Goal: Task Accomplishment & Management: Complete application form

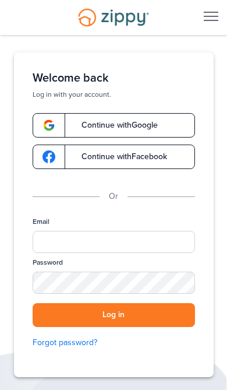
scroll to position [57, 0]
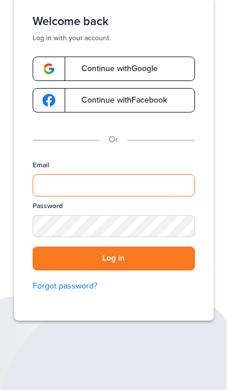
click at [157, 188] on input "Email" at bounding box center [114, 185] width 163 height 22
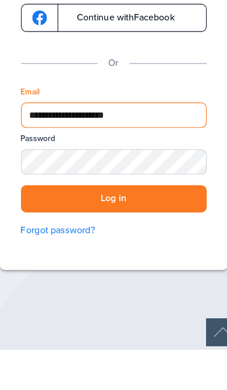
type input "**********"
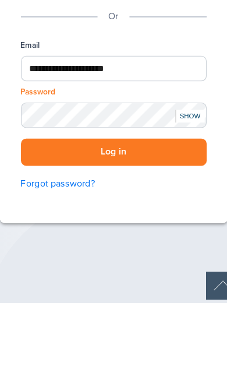
click at [170, 247] on button "Log in" at bounding box center [114, 259] width 163 height 24
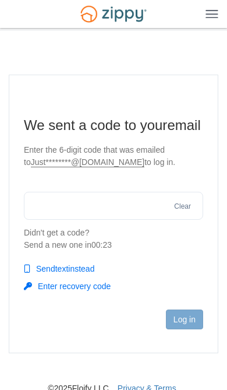
click at [114, 220] on input "text" at bounding box center [114, 206] width 180 height 28
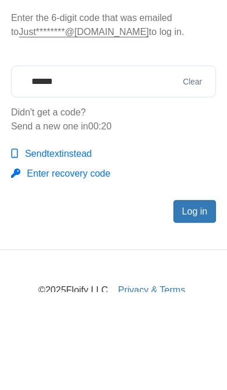
scroll to position [86, 0]
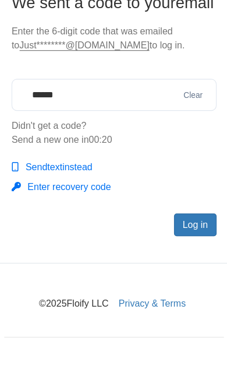
type input "******"
click at [176, 236] on button "Log in" at bounding box center [184, 246] width 37 height 20
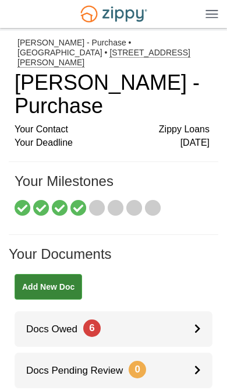
click at [163, 311] on link "Docs Owed 6" at bounding box center [114, 329] width 198 height 36
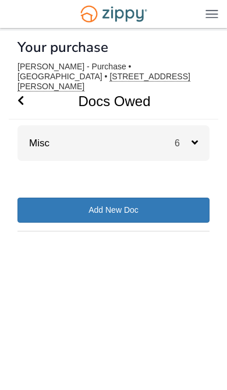
click at [198, 137] on icon at bounding box center [195, 142] width 6 height 10
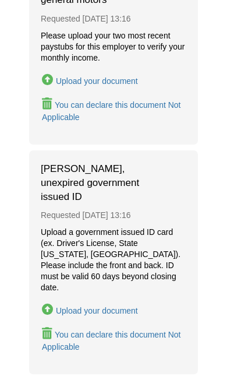
scroll to position [1137, 0]
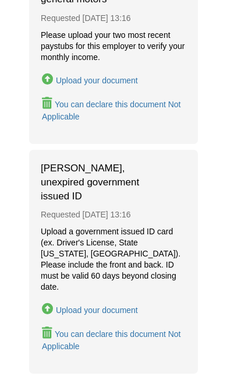
click at [128, 306] on div "Upload your document" at bounding box center [97, 310] width 82 height 9
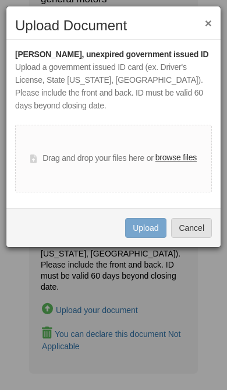
click at [179, 164] on label "browse files" at bounding box center [176, 158] width 41 height 13
click at [0, 0] on input "browse files" at bounding box center [0, 0] width 0 height 0
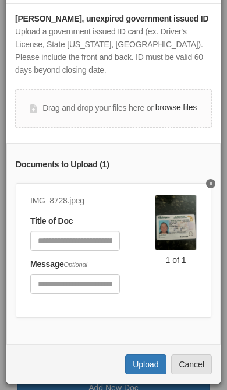
scroll to position [43, 0]
click at [150, 369] on button "Upload" at bounding box center [145, 365] width 41 height 20
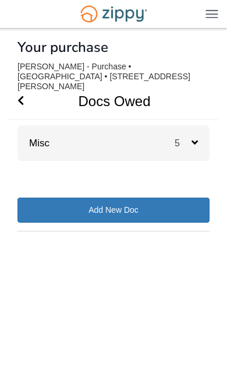
scroll to position [41, 0]
click at [209, 125] on div "5" at bounding box center [192, 143] width 35 height 36
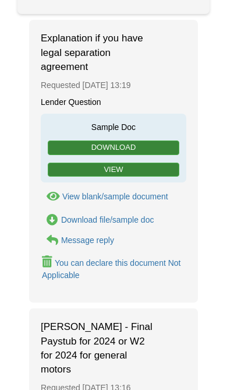
scroll to position [142, 0]
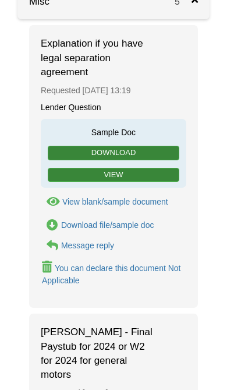
click at [107, 241] on div "Message reply" at bounding box center [87, 245] width 53 height 9
